Goal: Use online tool/utility: Utilize a website feature to perform a specific function

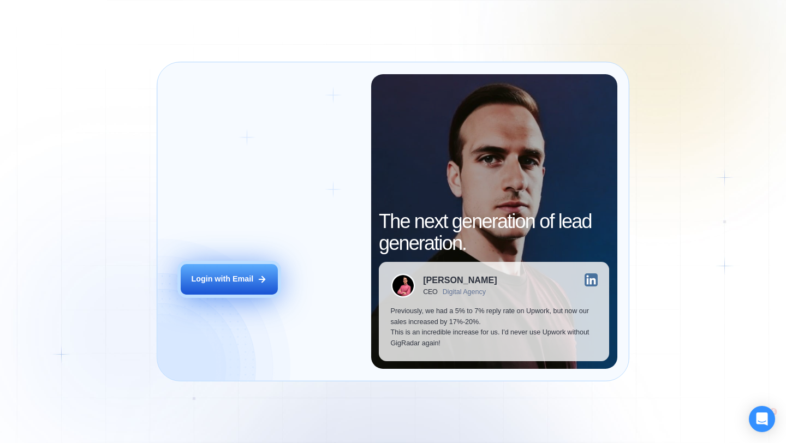
click at [244, 290] on button "Login with Email" at bounding box center [229, 279] width 97 height 31
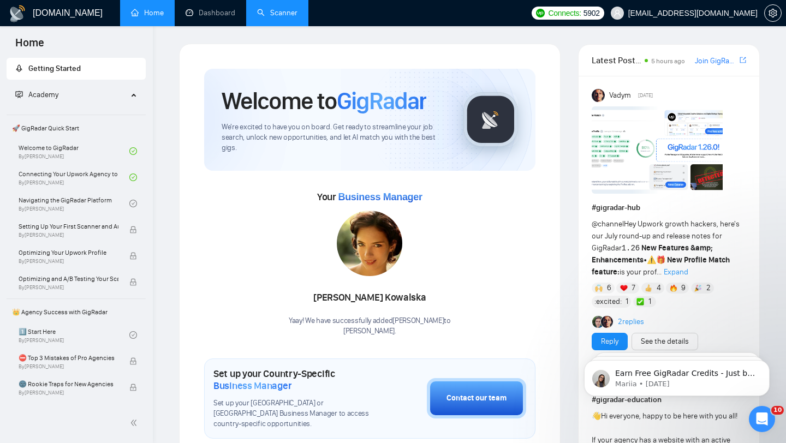
click at [282, 14] on link "Scanner" at bounding box center [277, 12] width 40 height 9
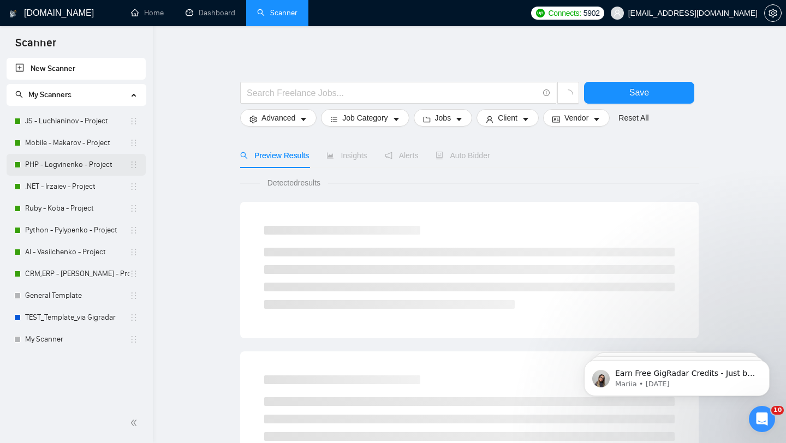
click at [58, 163] on link "PHP - Logvinenko - Project" at bounding box center [77, 165] width 104 height 22
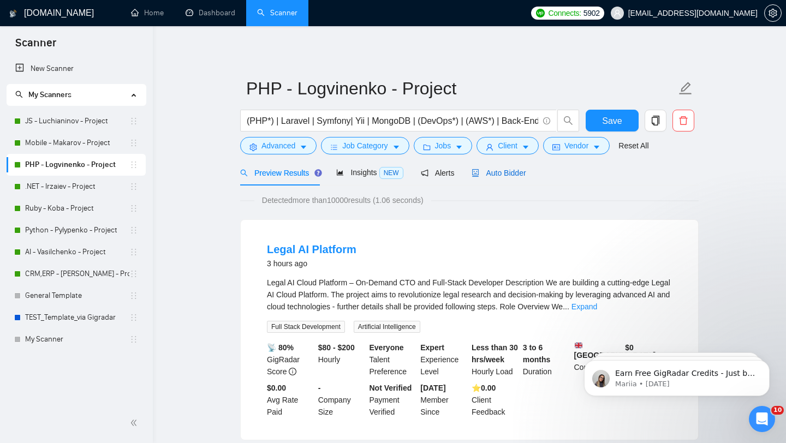
click at [506, 171] on span "Auto Bidder" at bounding box center [498, 173] width 54 height 9
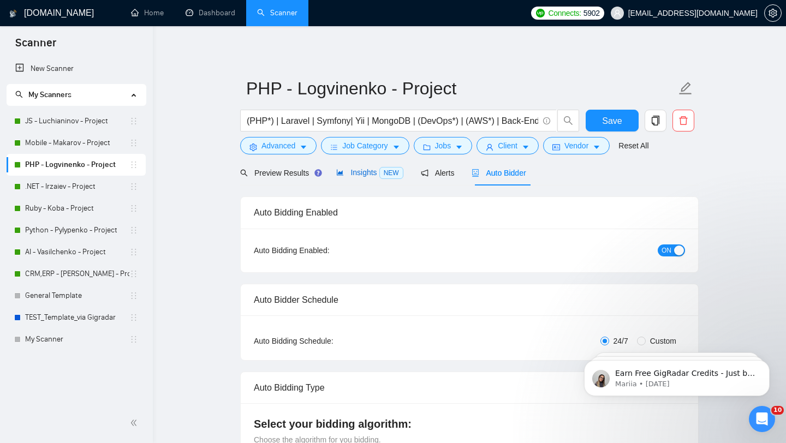
click at [363, 175] on span "Insights NEW" at bounding box center [369, 172] width 67 height 9
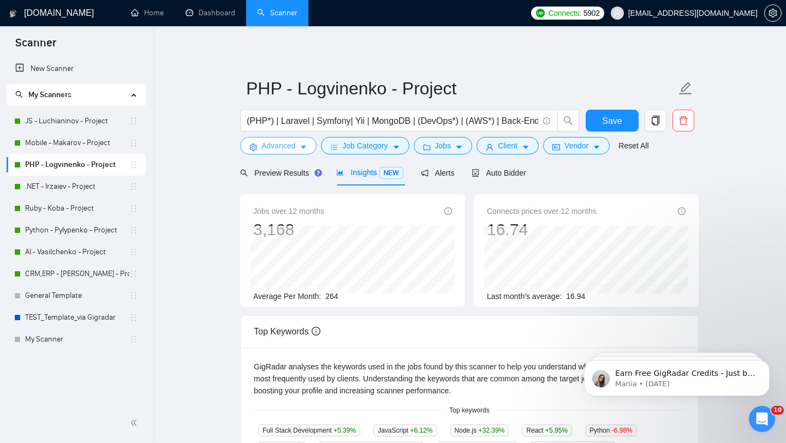
click at [284, 148] on span "Advanced" at bounding box center [278, 146] width 34 height 12
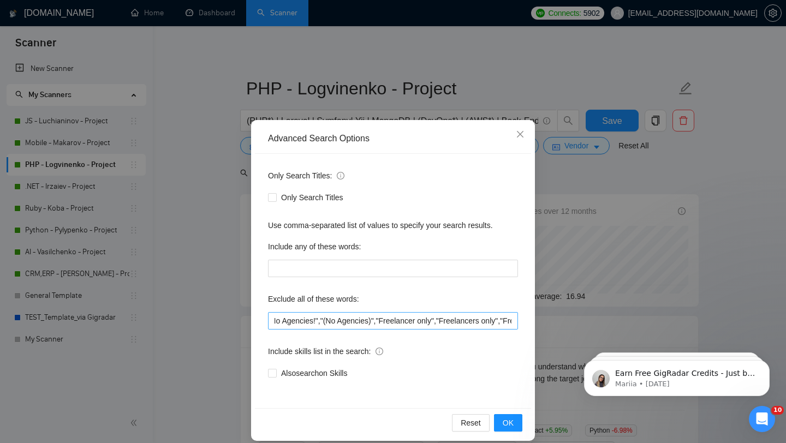
scroll to position [0, 246]
click at [393, 316] on input "".NET","Azure","Swift","Objective-c","Kotlin","No agency","No agencies","No Age…" at bounding box center [393, 320] width 250 height 17
paste input "Not for agencies"
type input "".NET","Azure","Swift","Objective-c","Kotlin","No agency","No agencies","No Age…"
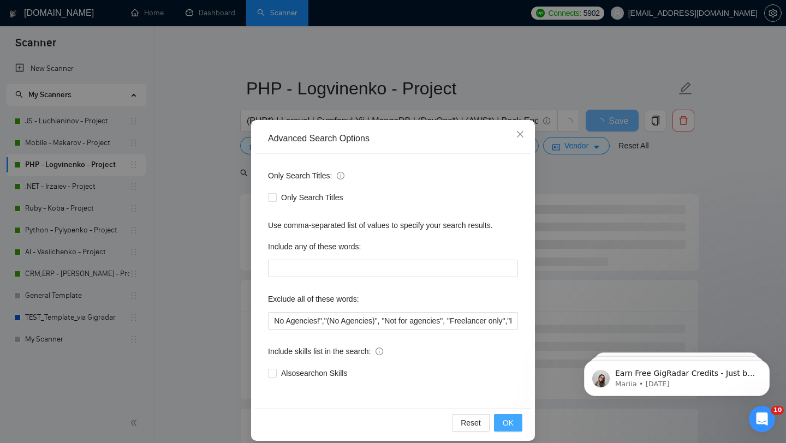
click at [514, 423] on button "OK" at bounding box center [508, 422] width 28 height 17
